Goal: Task Accomplishment & Management: Use online tool/utility

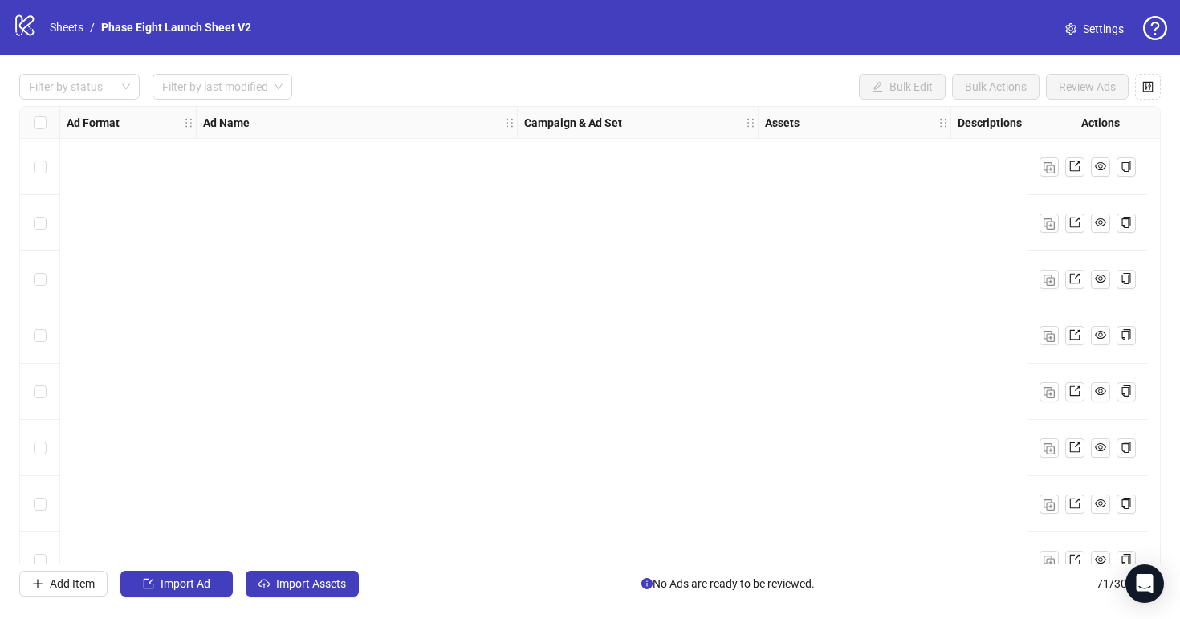
scroll to position [3572, 0]
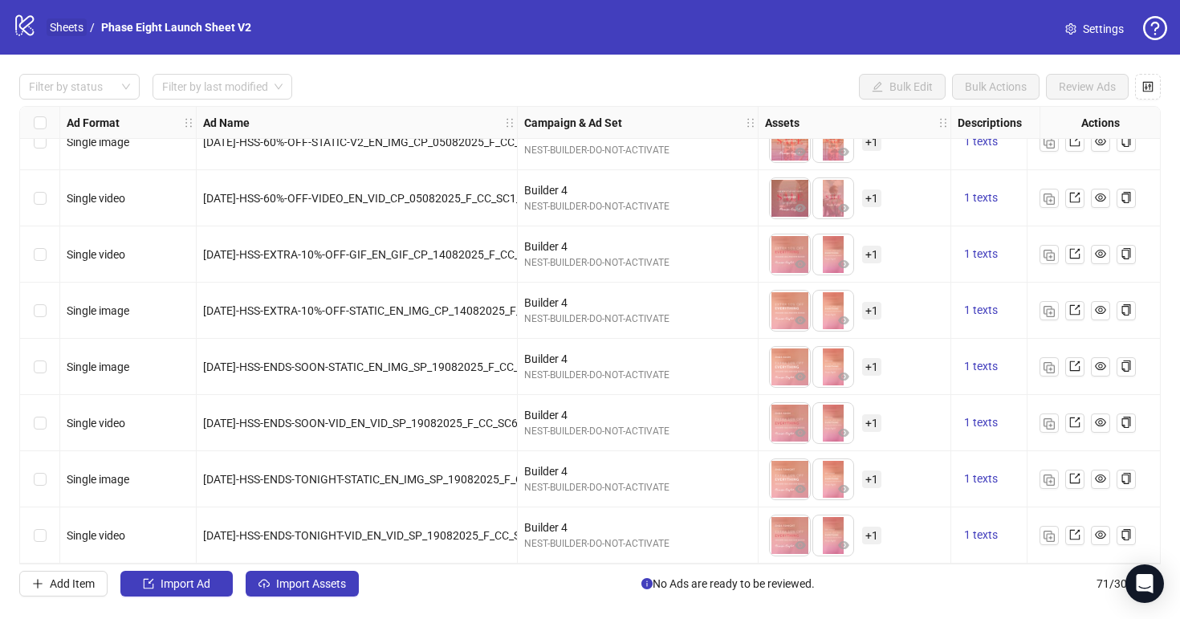
click at [57, 28] on link "Sheets" at bounding box center [67, 27] width 40 height 18
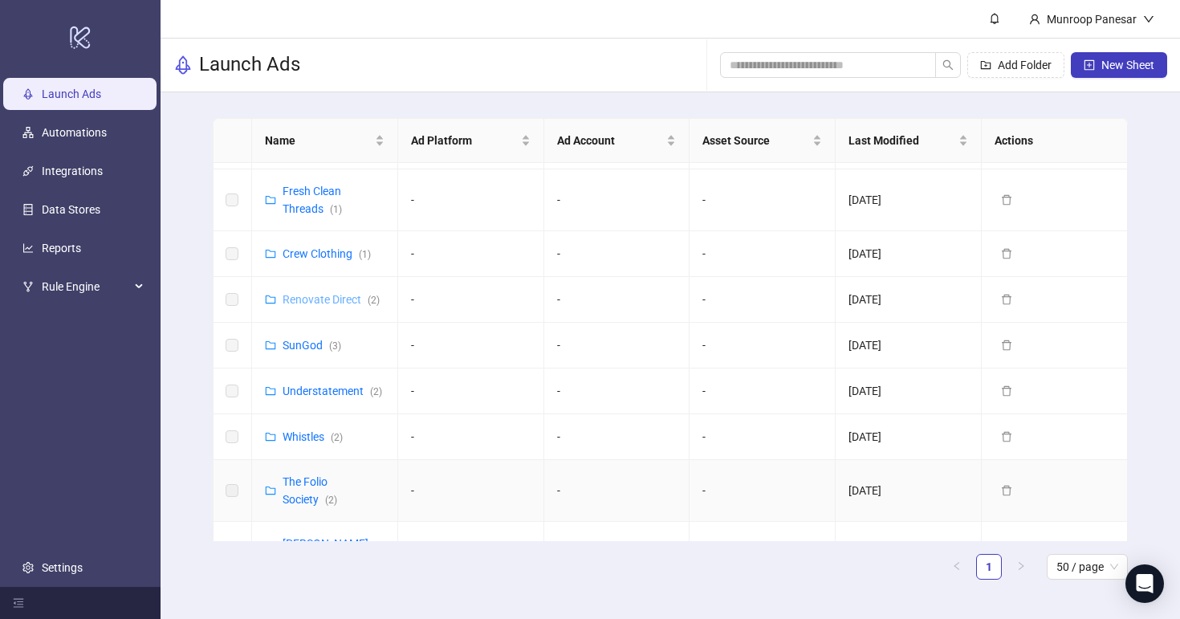
scroll to position [520, 0]
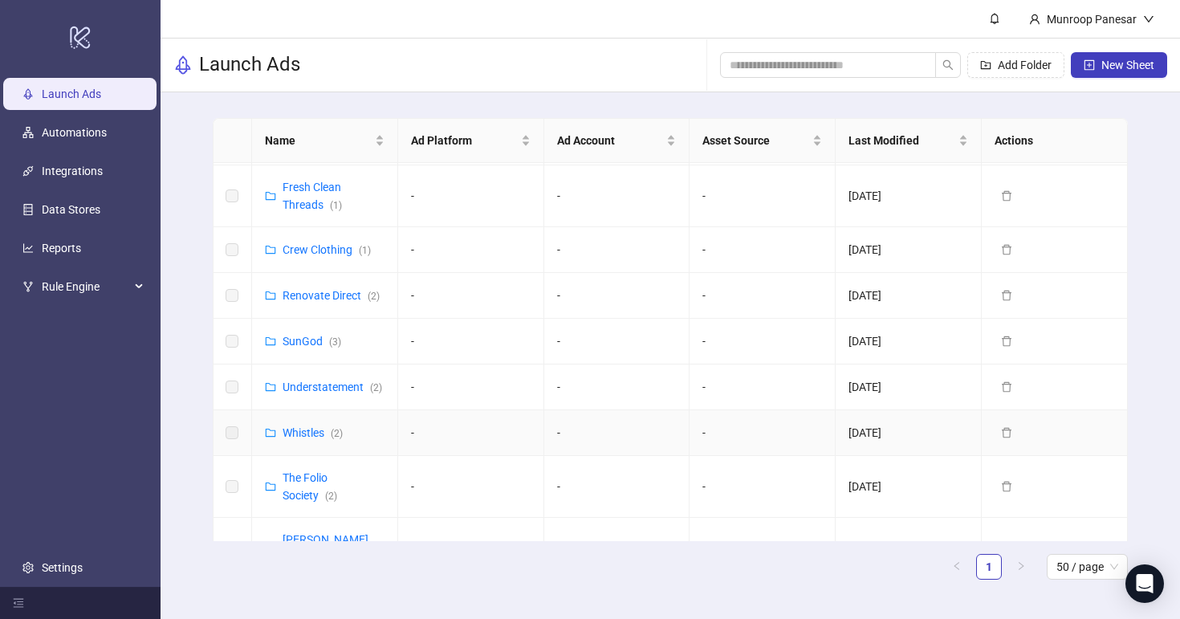
click at [316, 410] on td "Whistles ( 2 )" at bounding box center [325, 433] width 146 height 46
click at [310, 426] on link "Whistles ( 2 )" at bounding box center [313, 432] width 60 height 13
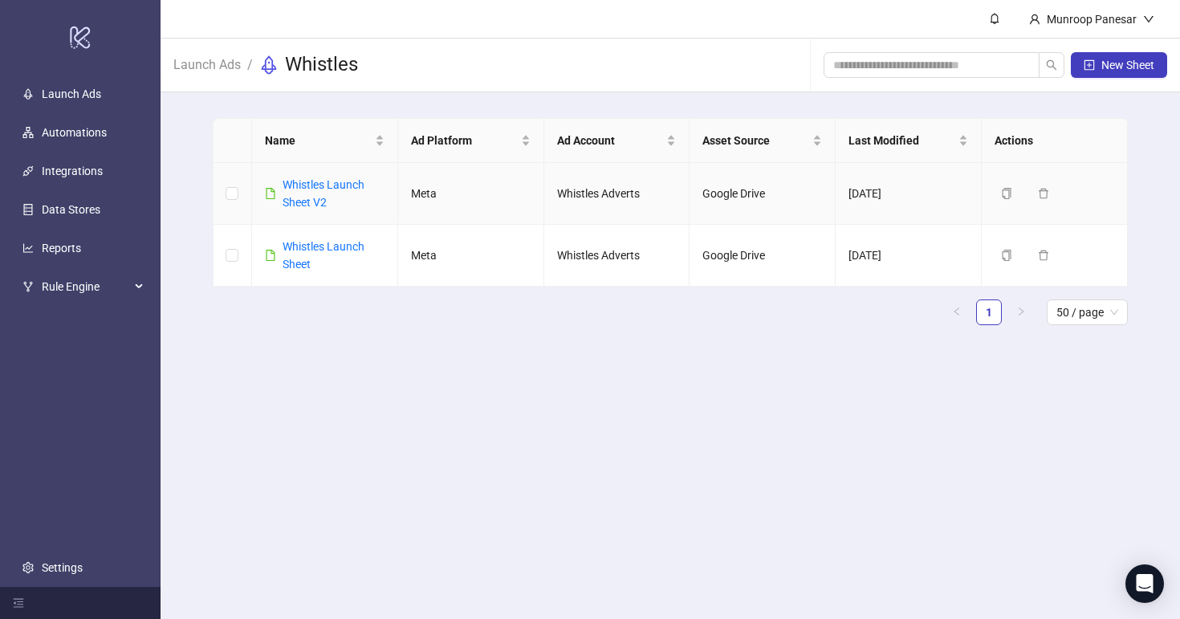
click at [337, 194] on div "Whistles Launch Sheet V2" at bounding box center [334, 193] width 102 height 35
click at [322, 185] on link "Whistles Launch Sheet V2" at bounding box center [324, 193] width 82 height 31
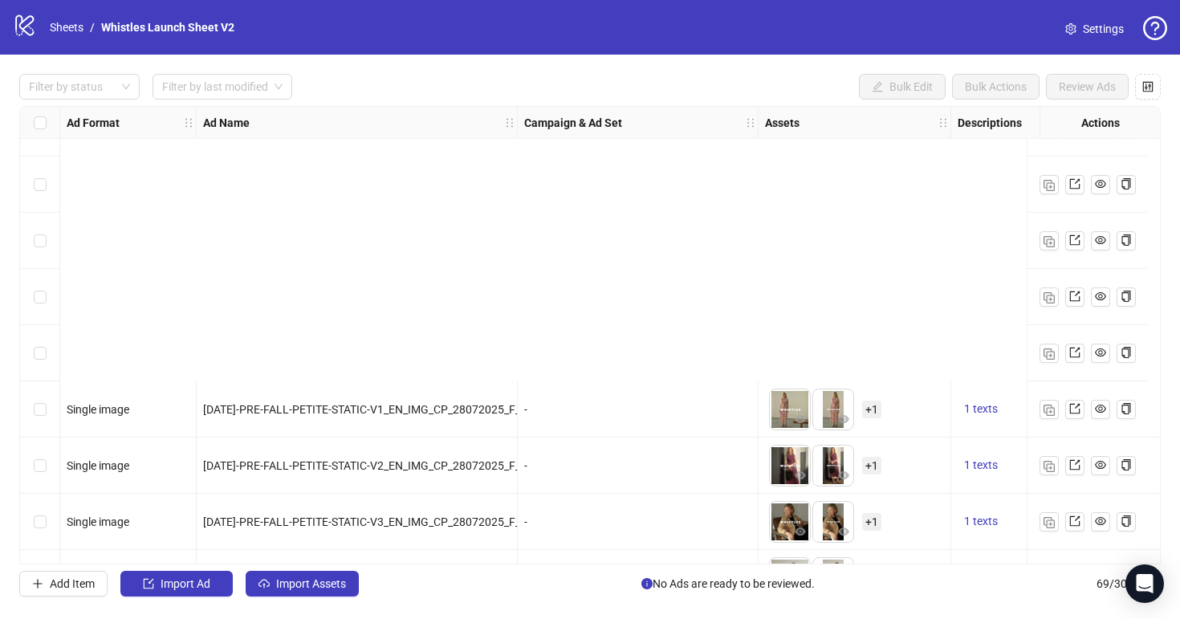
scroll to position [3460, 0]
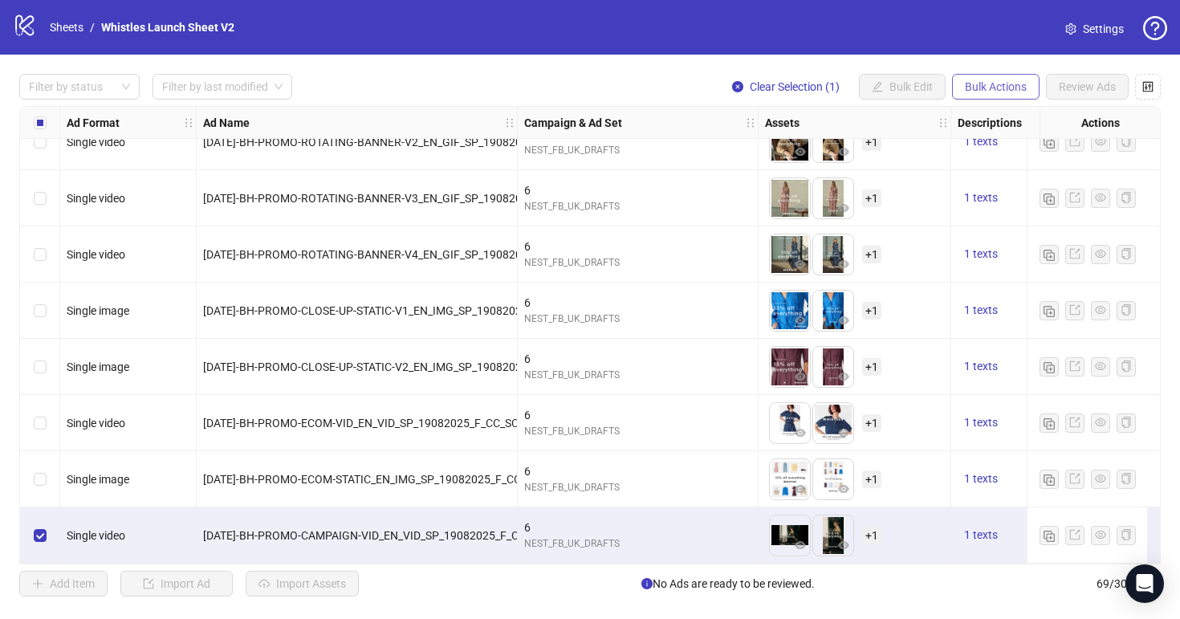
click at [999, 88] on span "Bulk Actions" at bounding box center [996, 86] width 62 height 13
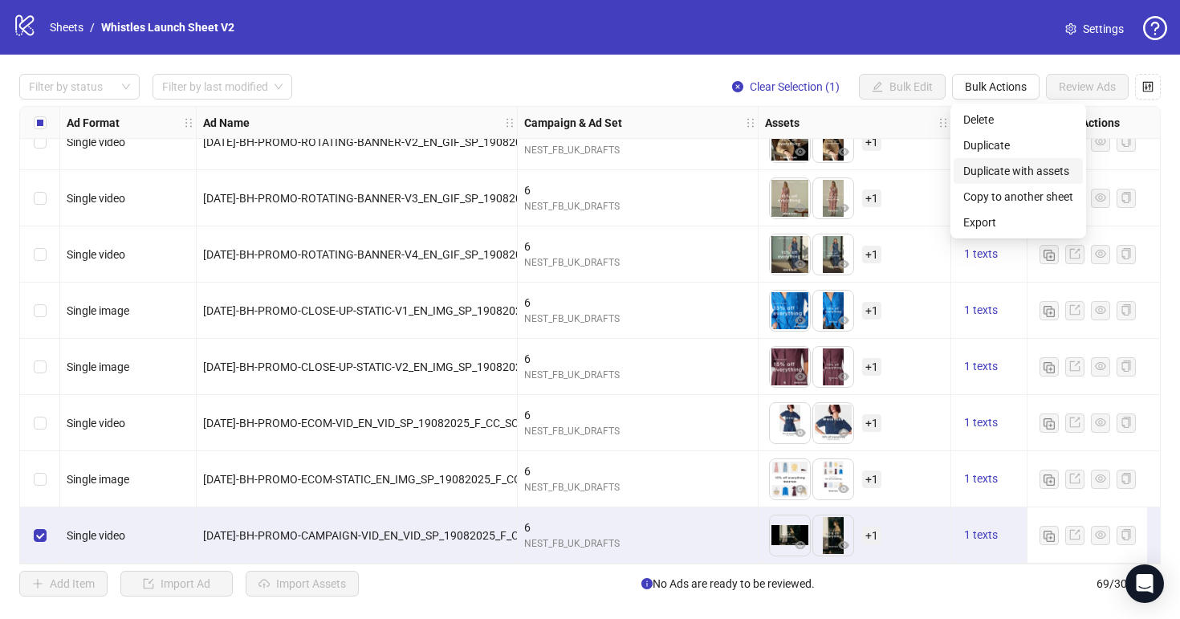
click at [1034, 177] on span "Duplicate with assets" at bounding box center [1019, 171] width 110 height 18
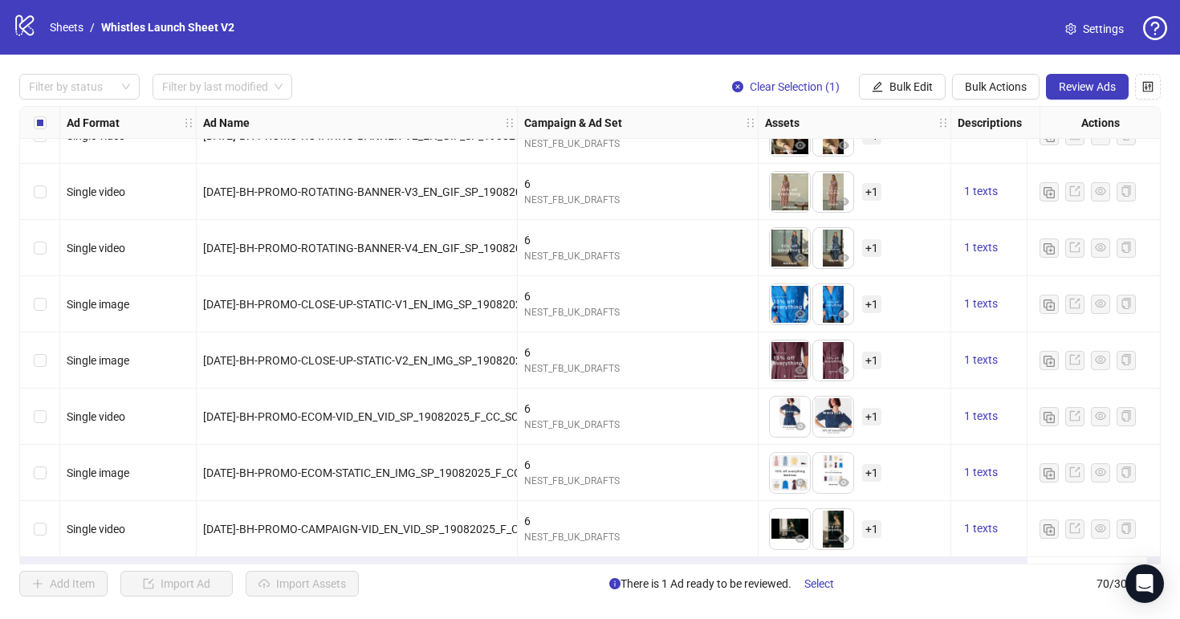
scroll to position [3516, 0]
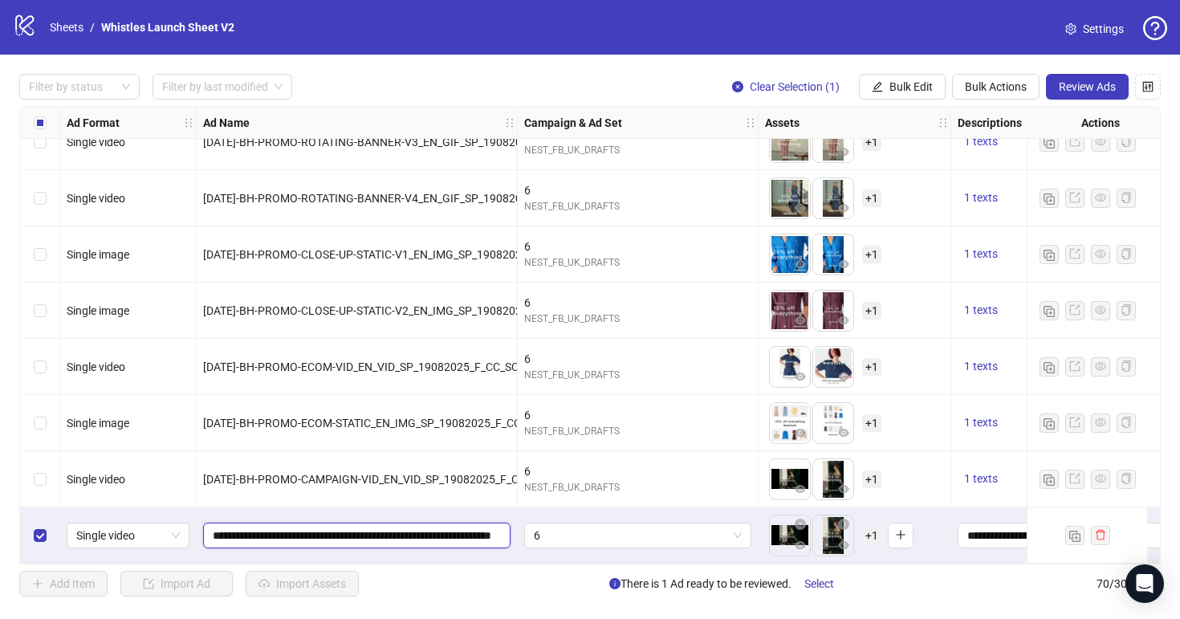
click at [397, 527] on input "**********" at bounding box center [355, 536] width 285 height 18
type input "*"
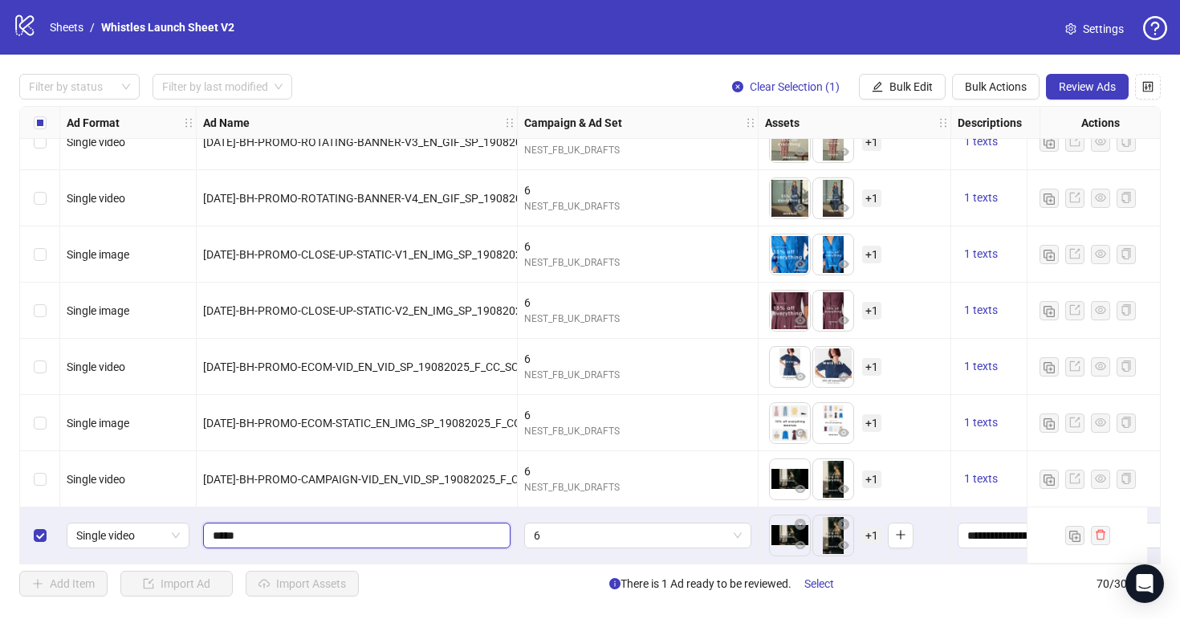
type input "**********"
click at [636, 527] on span "6" at bounding box center [638, 536] width 208 height 24
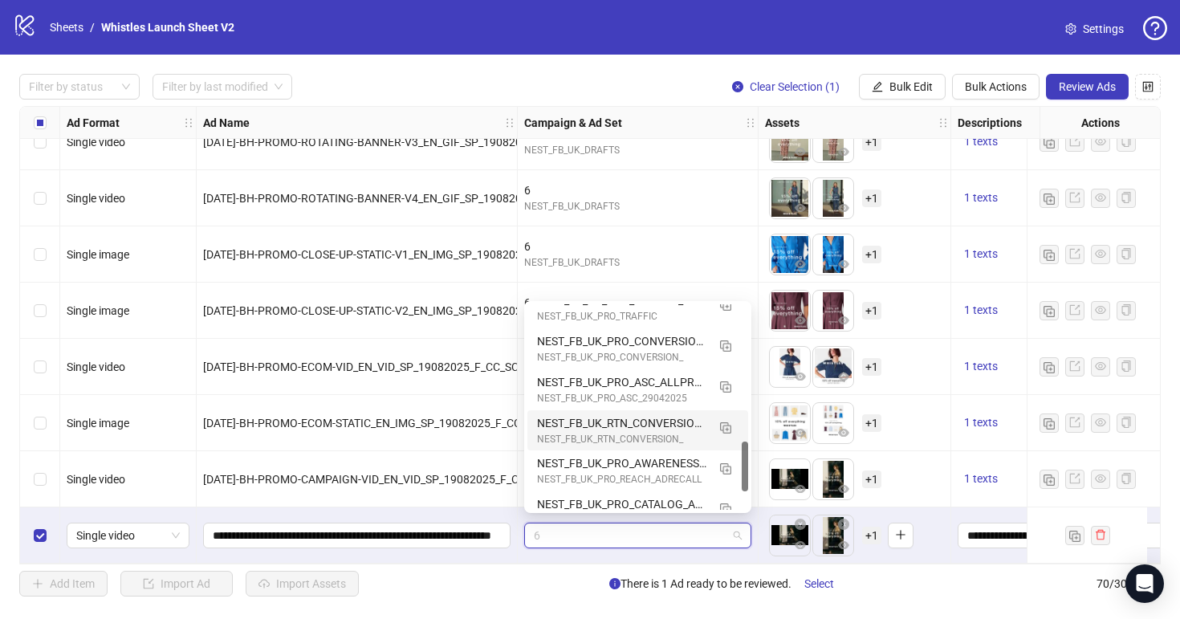
scroll to position [562, 0]
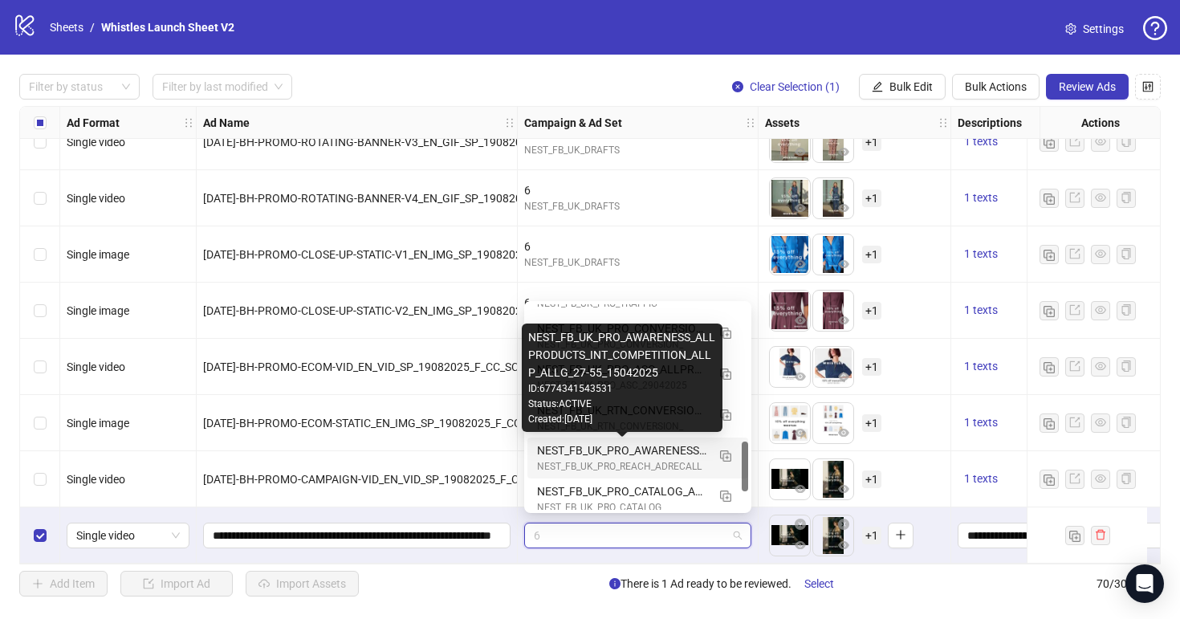
click at [654, 454] on div "NEST_FB_UK_PRO_AWARENESS_ALLPRODUCTS_INT_COMPETITION_ALLP_ALLG_27-55_15042025" at bounding box center [621, 451] width 169 height 18
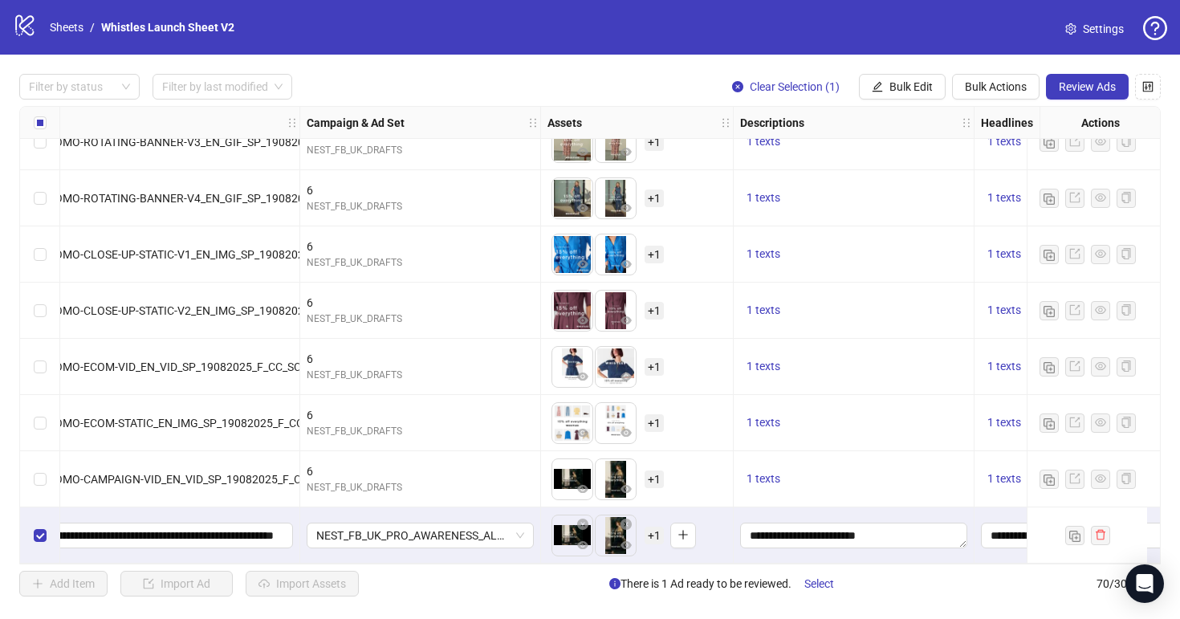
scroll to position [3516, 300]
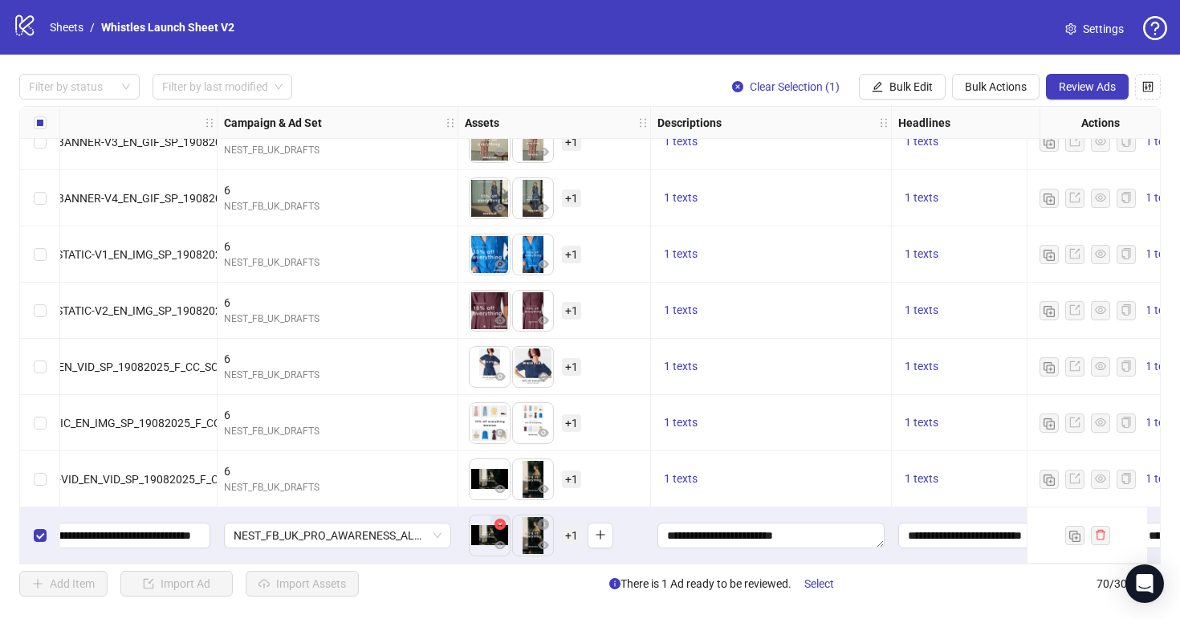
click at [500, 519] on icon "close-circle" at bounding box center [500, 524] width 11 height 11
click at [568, 530] on button "button" at bounding box center [575, 536] width 26 height 26
click at [572, 531] on span "+ 1" at bounding box center [571, 536] width 19 height 18
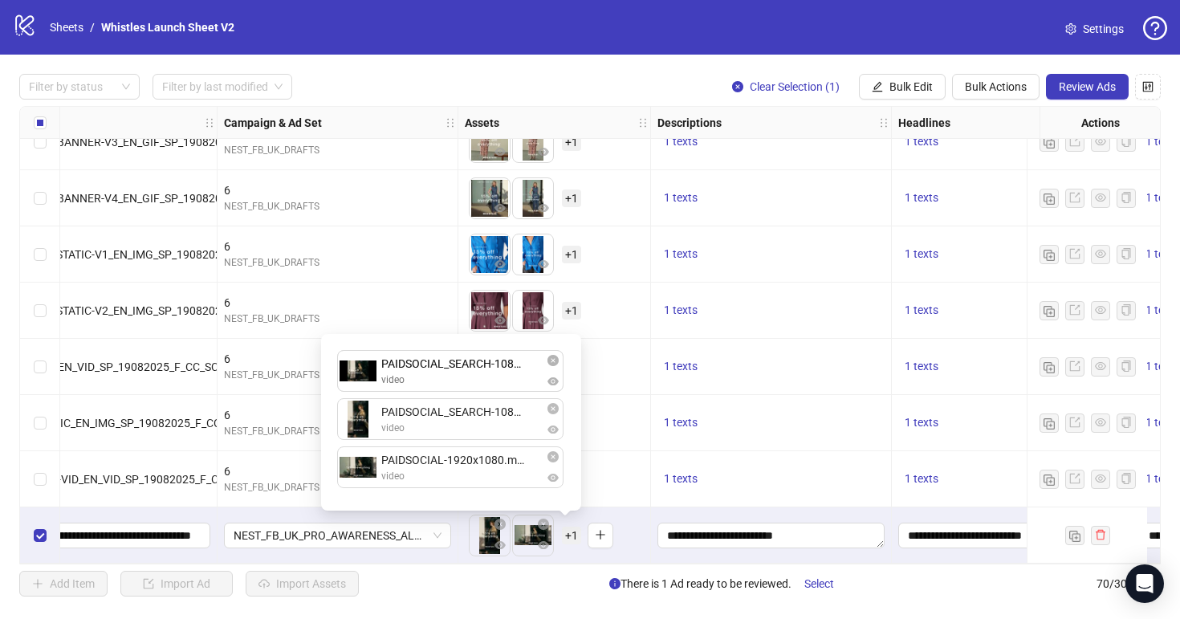
drag, startPoint x: 489, startPoint y: 475, endPoint x: 485, endPoint y: 376, distance: 99.6
click at [485, 376] on div "PAIDSOCIAL_SEARCH-1080x1920.mp4 video PAIDSOCIAL-1920x1080.mp4 video PAIDSOCIAL…" at bounding box center [451, 422] width 241 height 157
click at [554, 369] on button "button" at bounding box center [553, 360] width 19 height 19
